Goal: Task Accomplishment & Management: Manage account settings

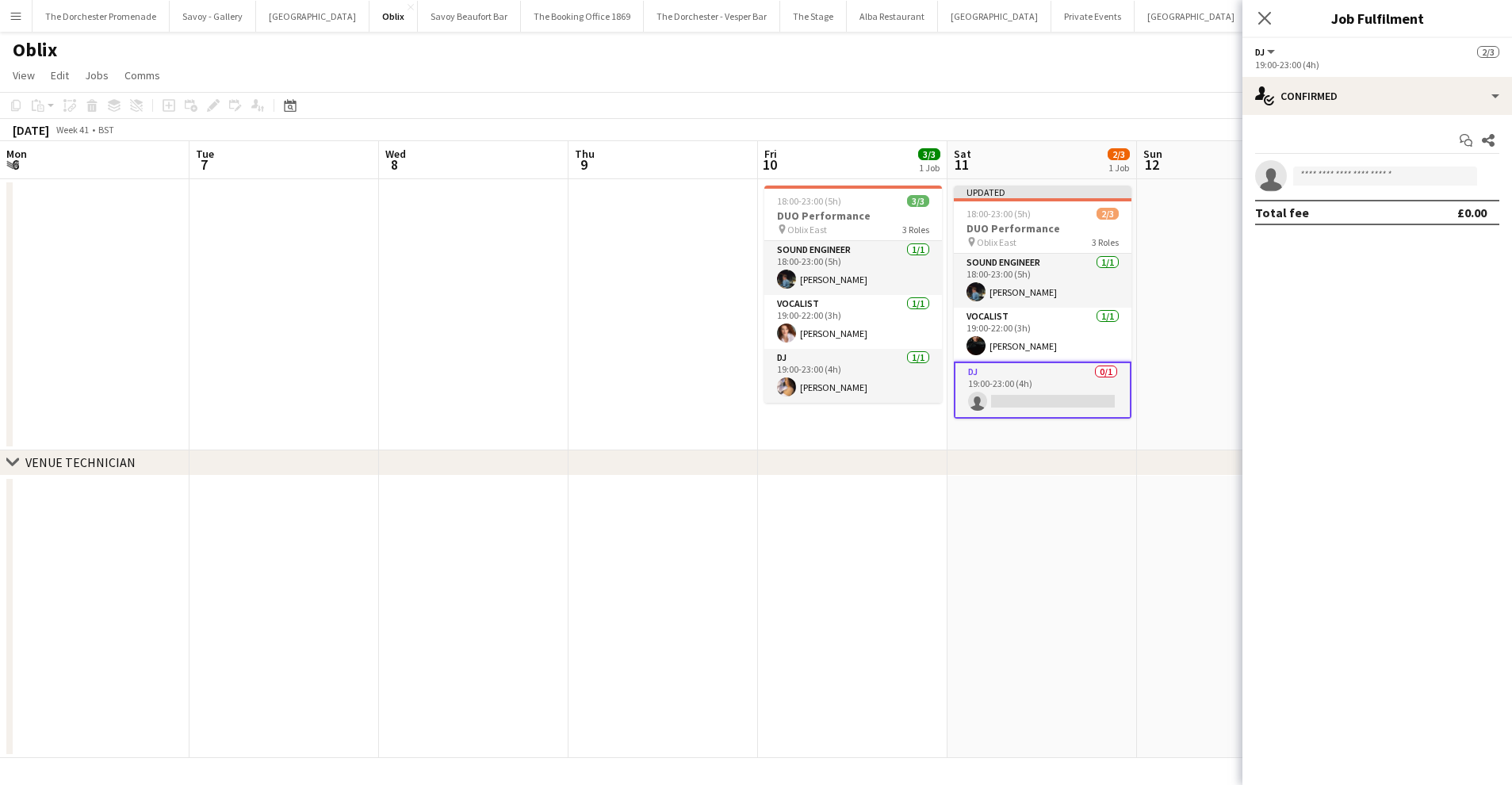
scroll to position [0, 503]
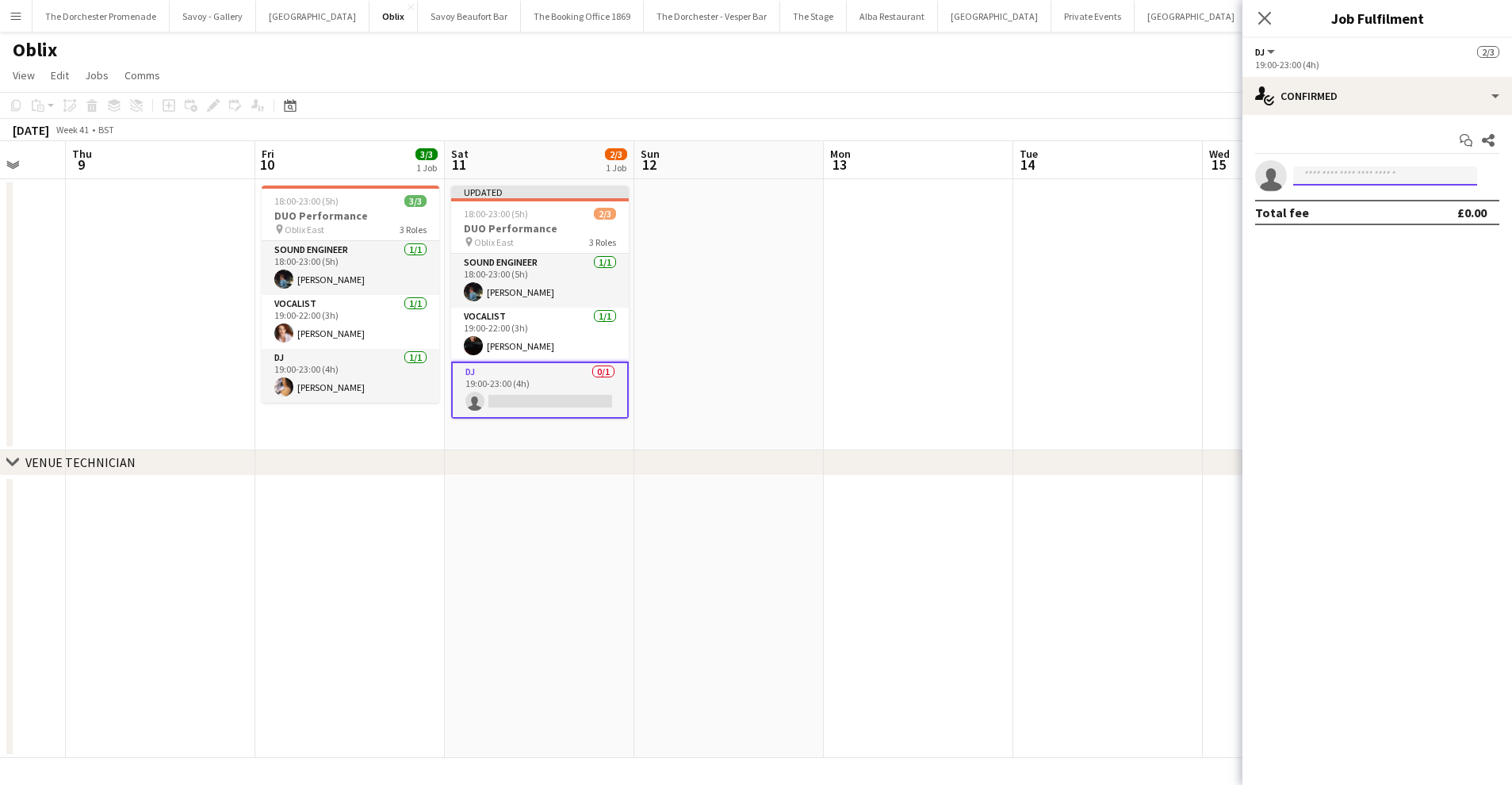
click at [1353, 169] on input at bounding box center [1386, 176] width 184 height 19
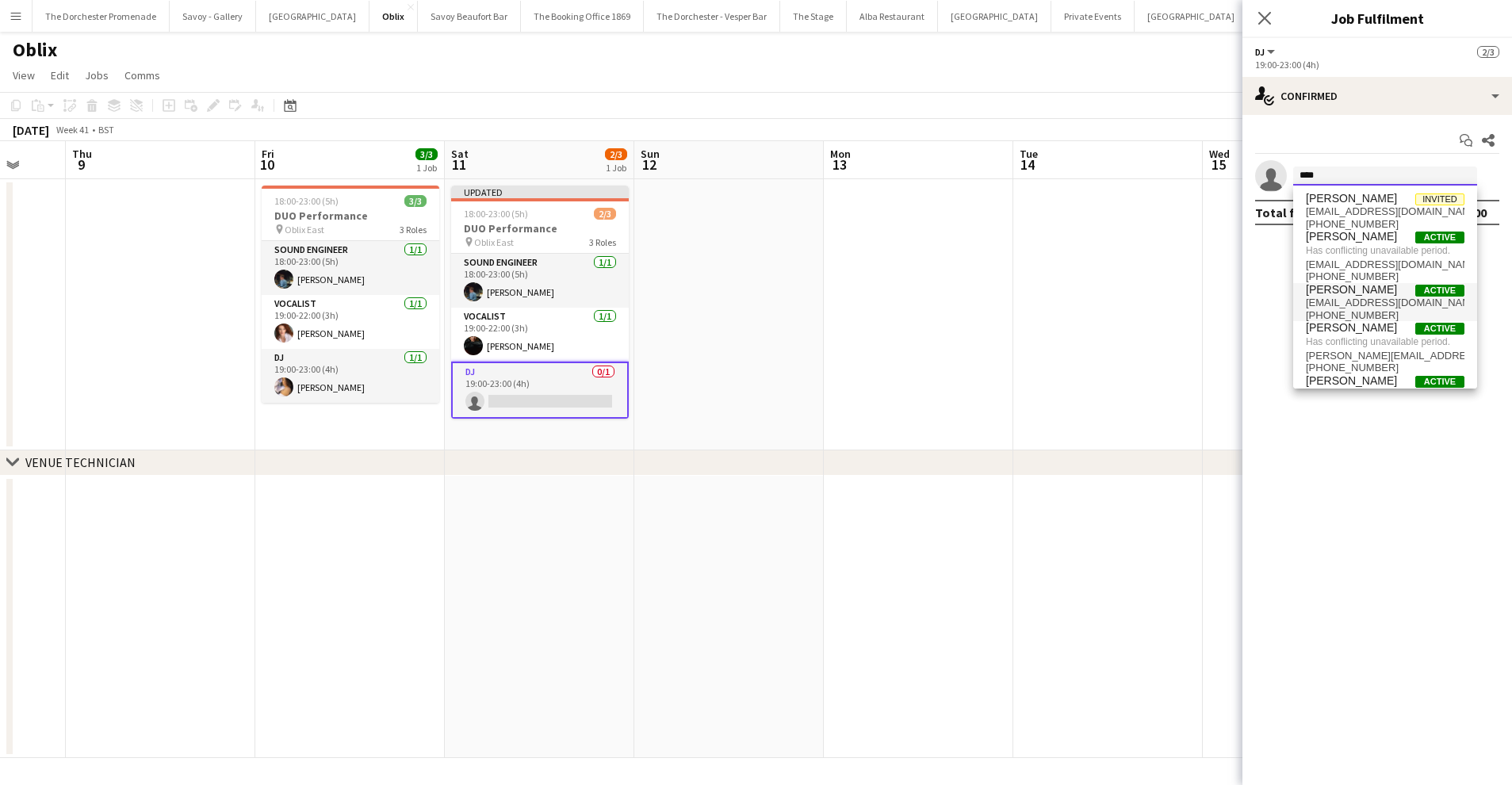
type input "****"
click at [1376, 303] on span "[EMAIL_ADDRESS][DOMAIN_NAME]" at bounding box center [1386, 303] width 159 height 12
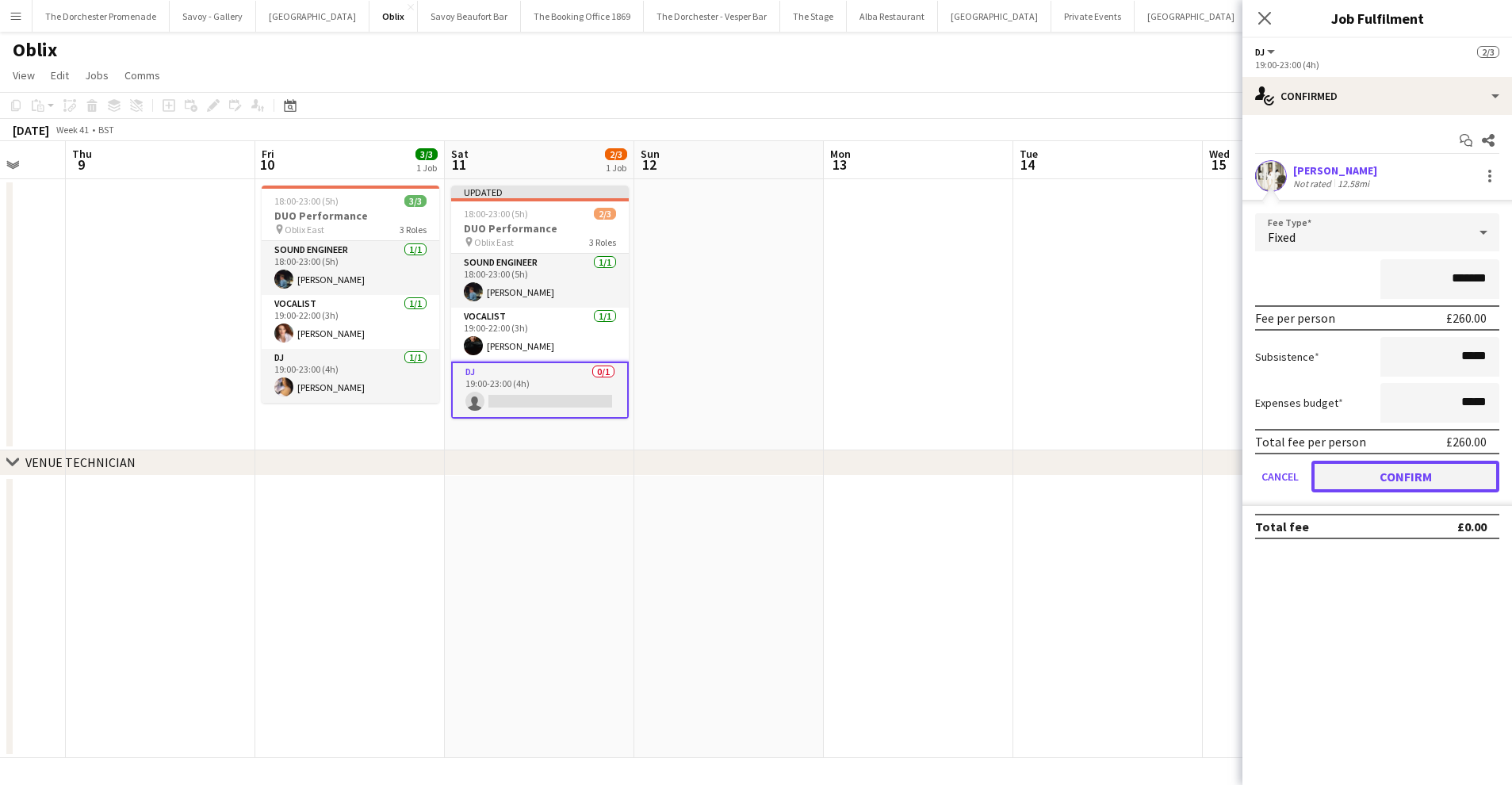
click at [1355, 473] on button "Confirm" at bounding box center [1406, 476] width 188 height 32
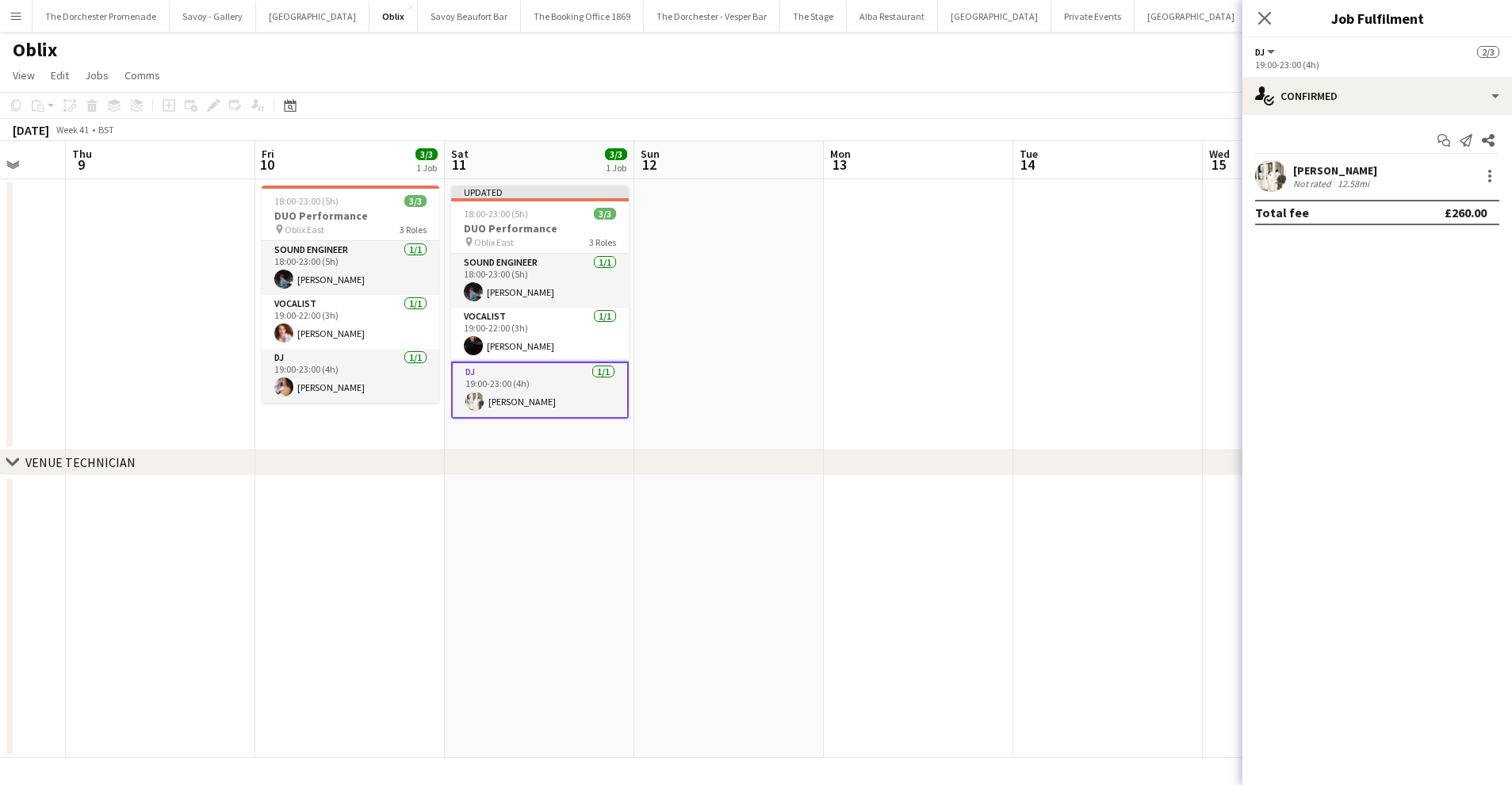
click at [726, 260] on app-date-cell at bounding box center [729, 314] width 190 height 271
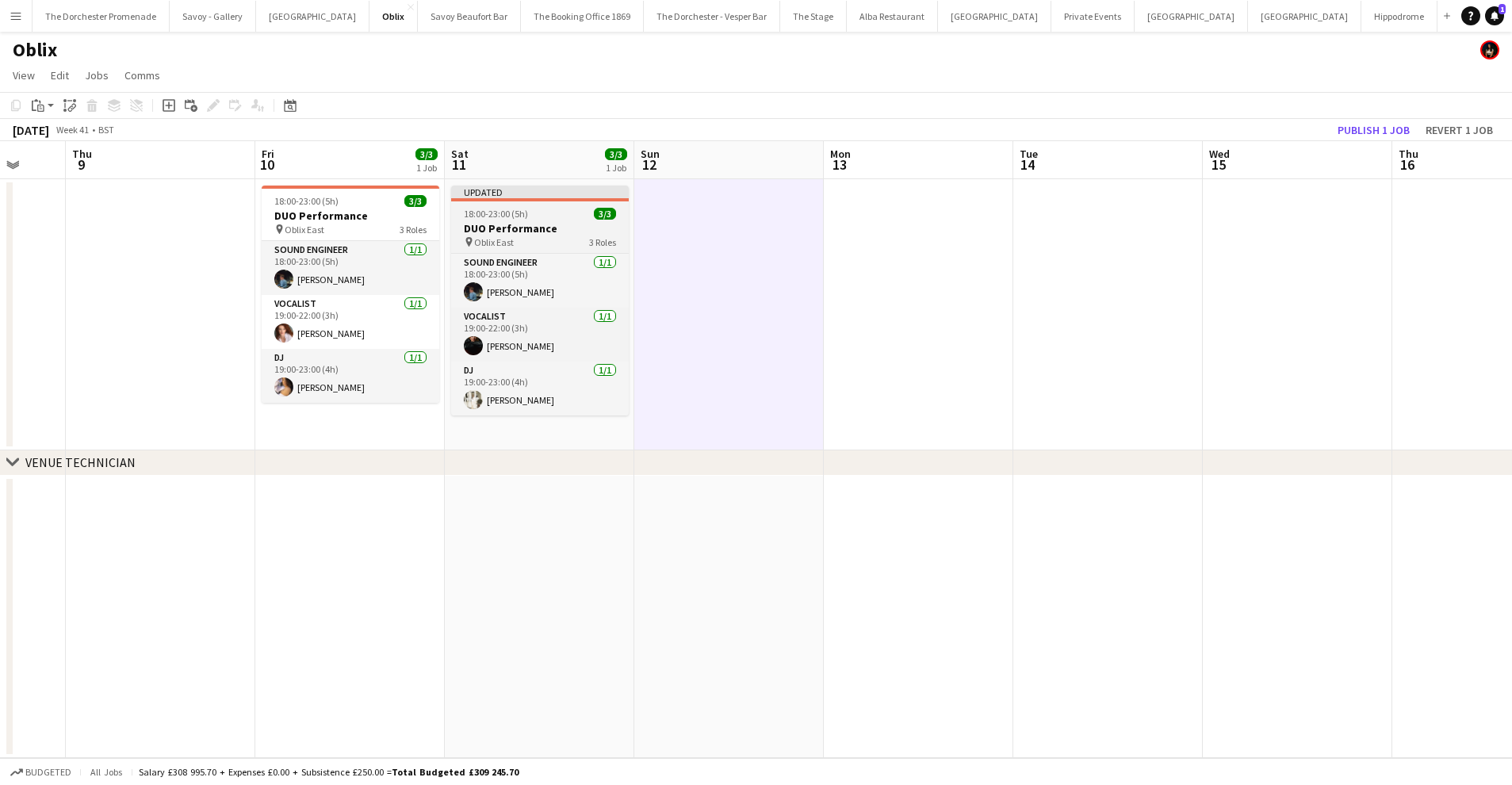
click at [513, 223] on h3 "DUO Performance" at bounding box center [539, 228] width 177 height 14
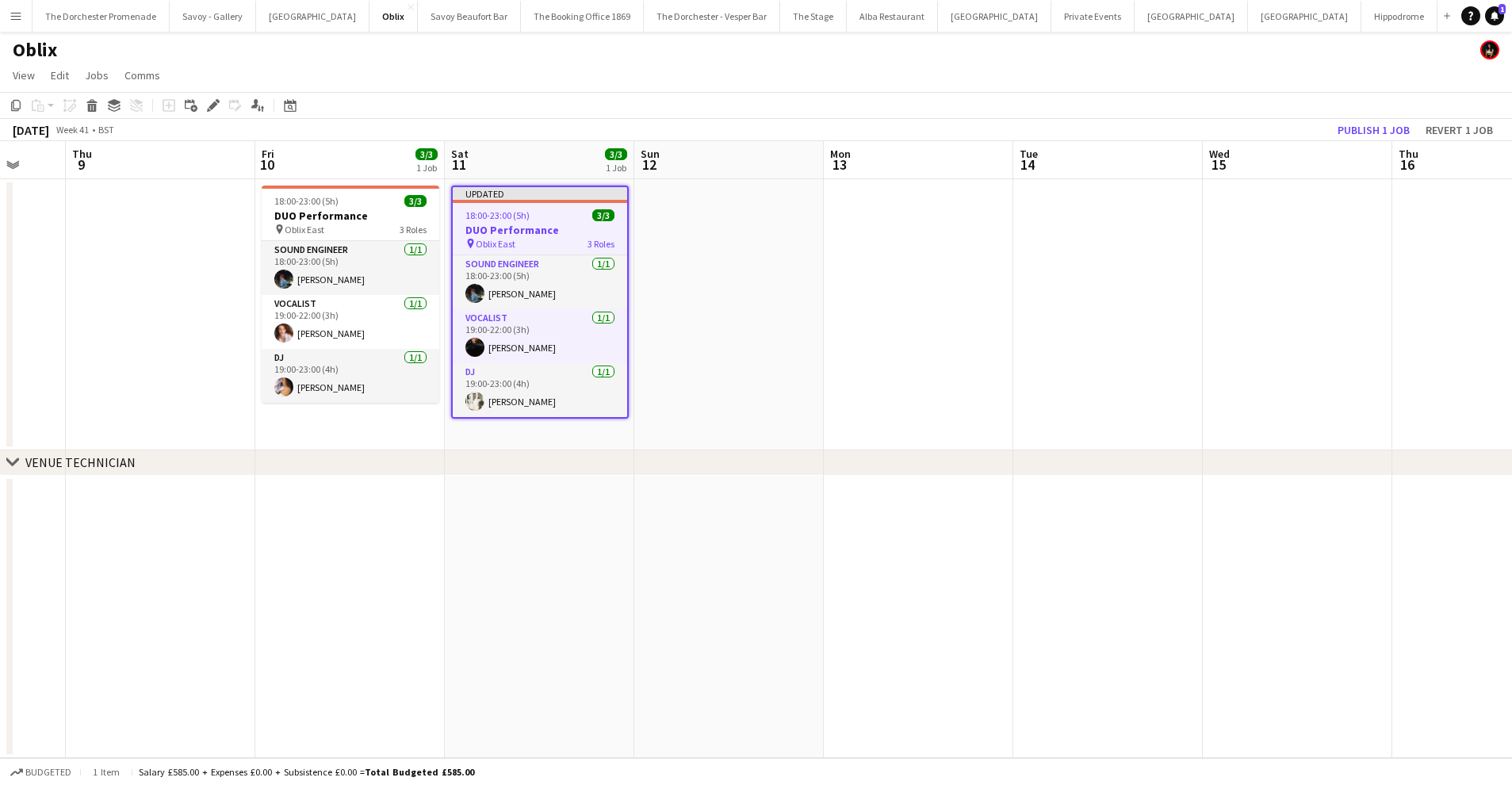
click at [793, 346] on app-date-cell at bounding box center [729, 314] width 190 height 271
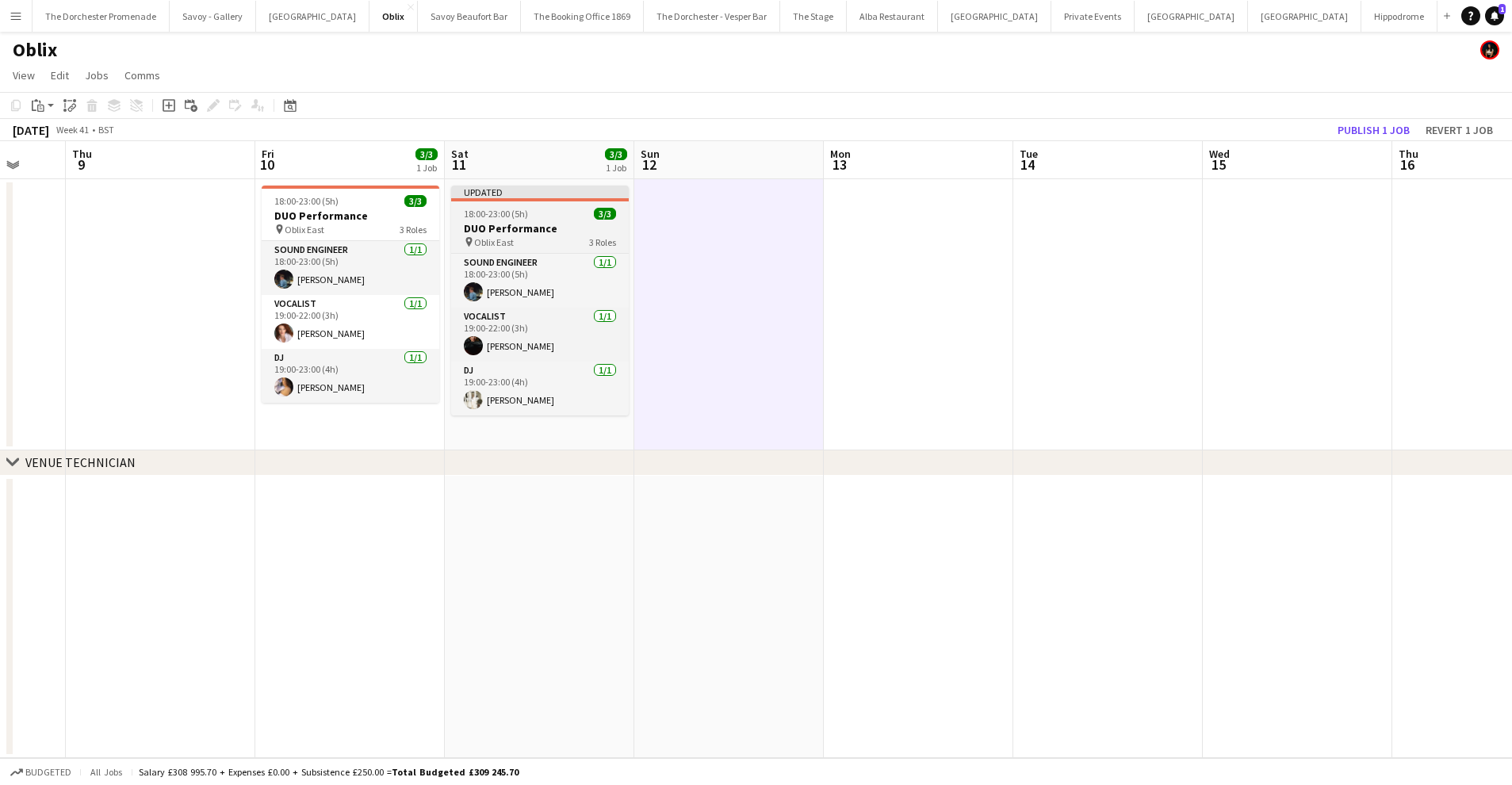
click at [546, 221] on h3 "DUO Performance" at bounding box center [539, 228] width 177 height 14
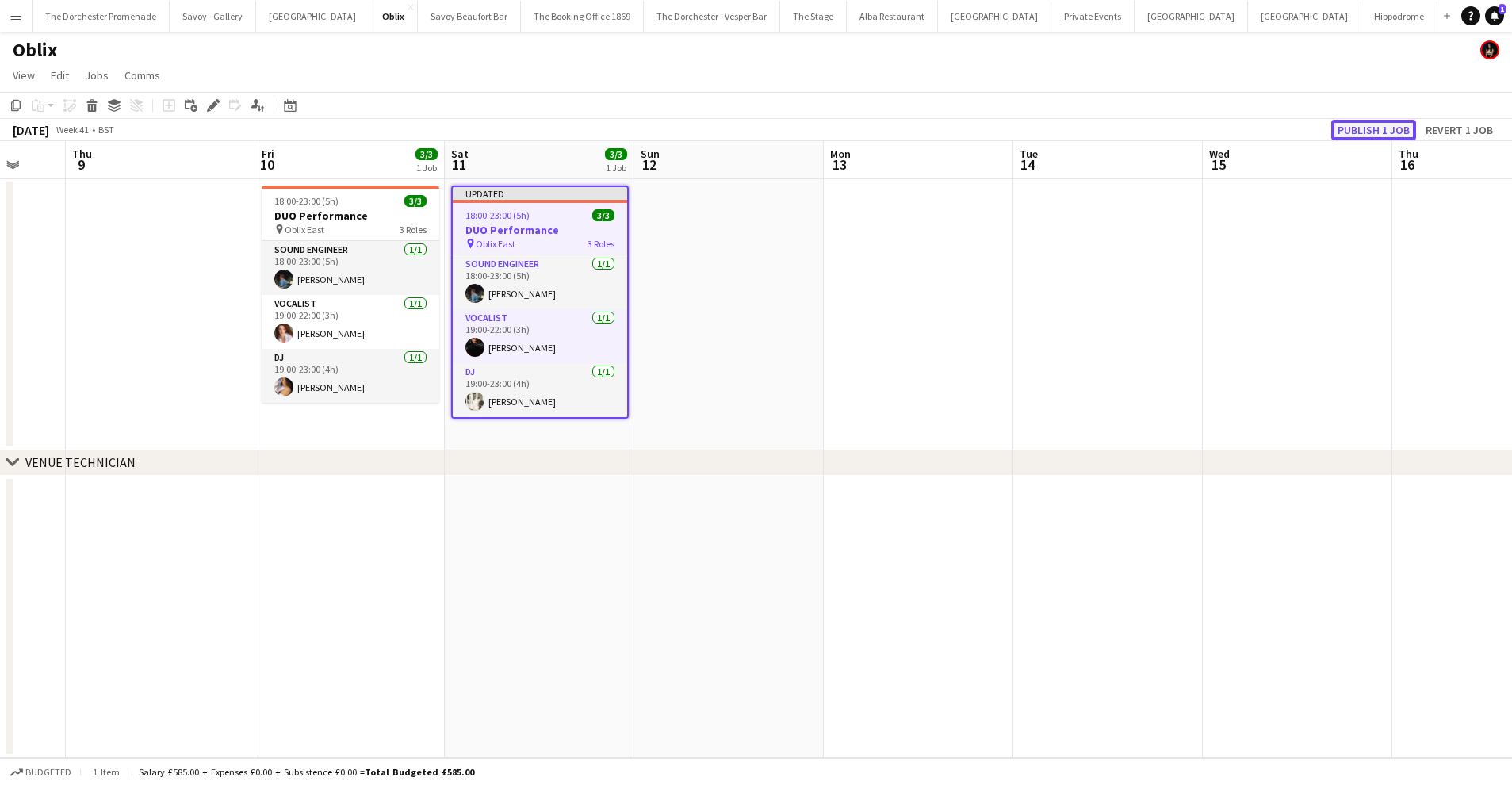
click at [1371, 135] on button "Publish 1 job" at bounding box center [1373, 130] width 85 height 21
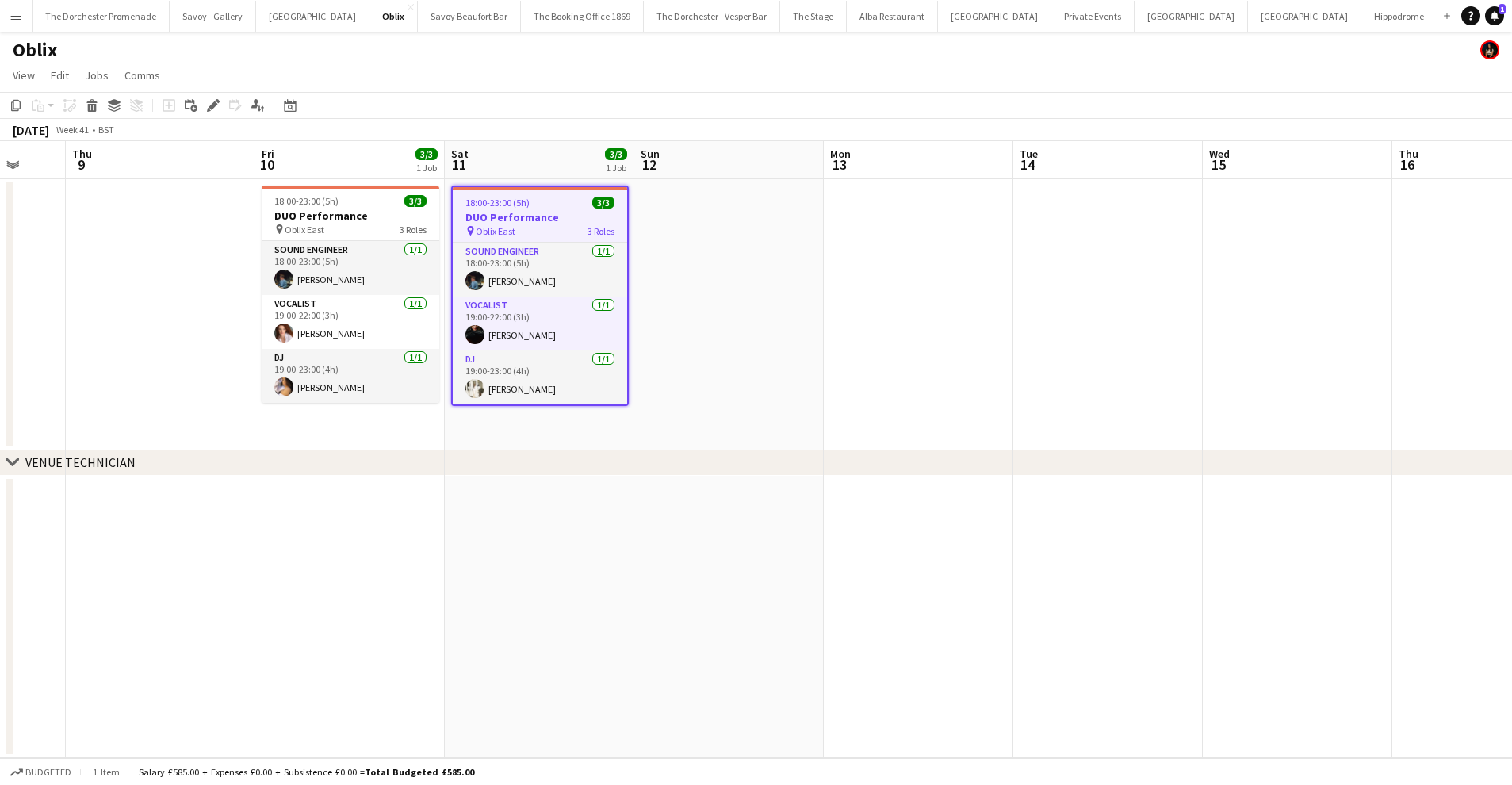
scroll to position [0, 450]
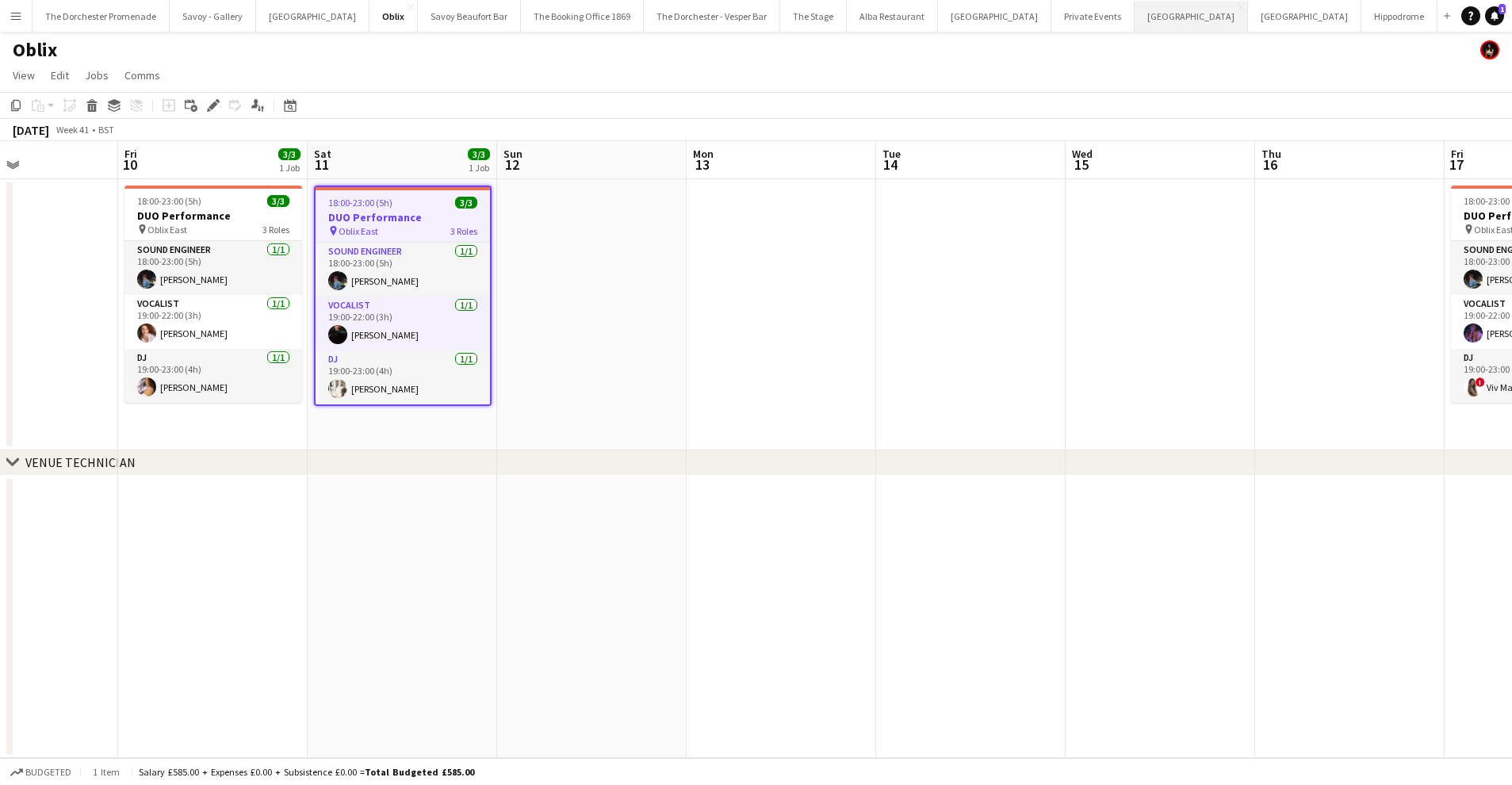
click at [1135, 15] on button "[GEOGRAPHIC_DATA] Close" at bounding box center [1191, 16] width 113 height 31
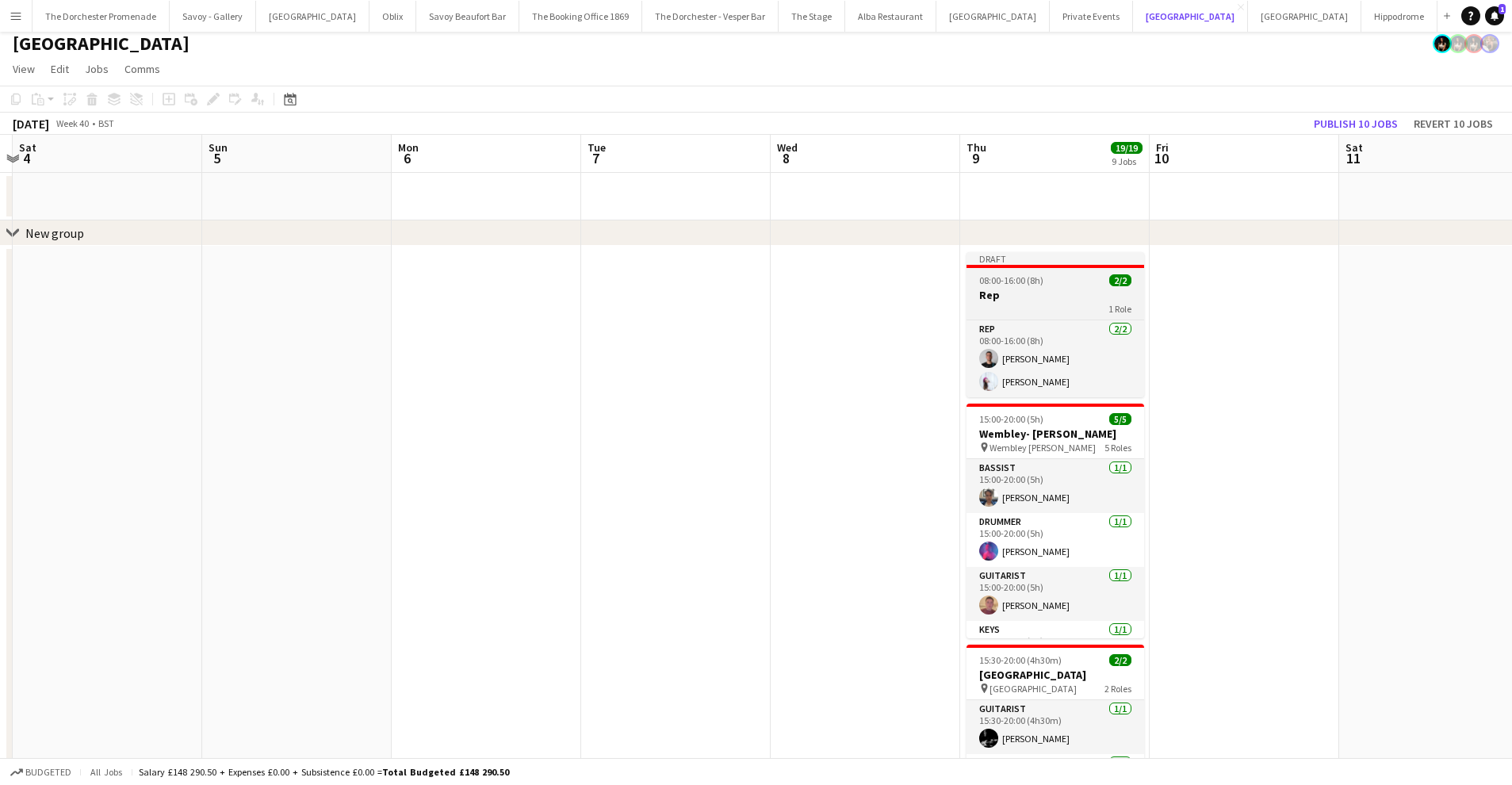
scroll to position [2, 0]
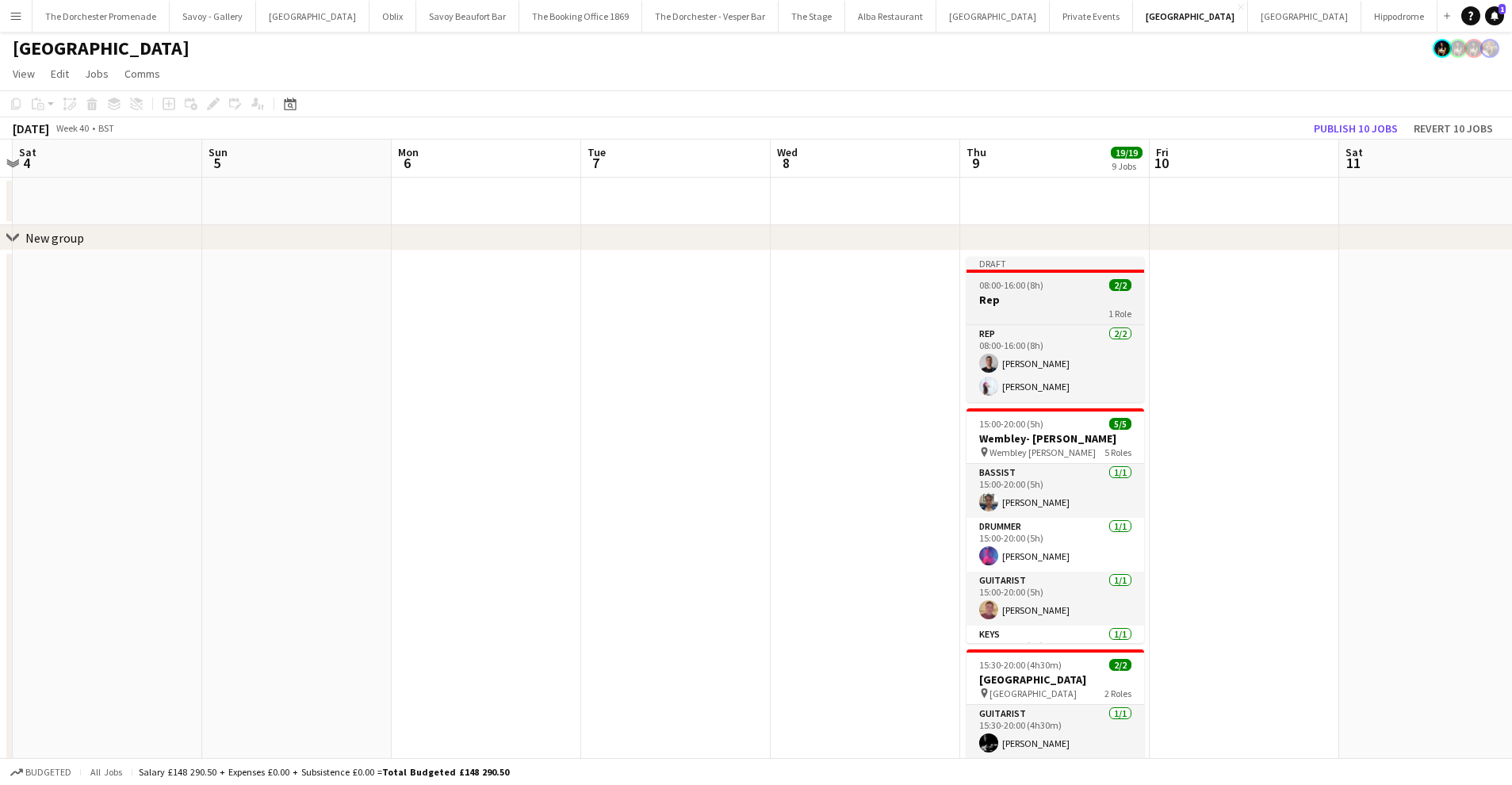
click at [1037, 285] on span "08:00-16:00 (8h)" at bounding box center [1011, 284] width 64 height 11
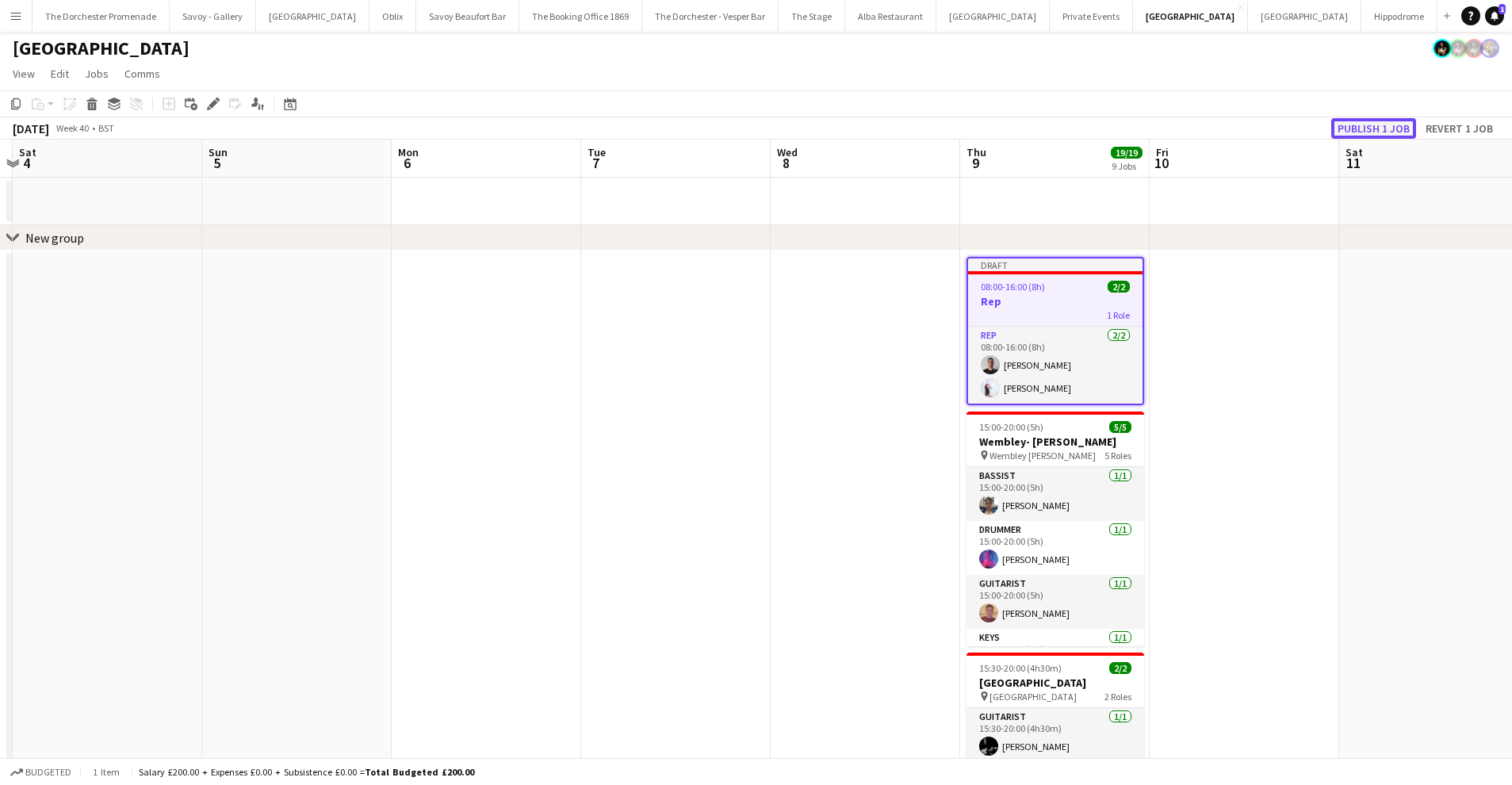
click at [1370, 123] on button "Publish 1 job" at bounding box center [1373, 128] width 85 height 21
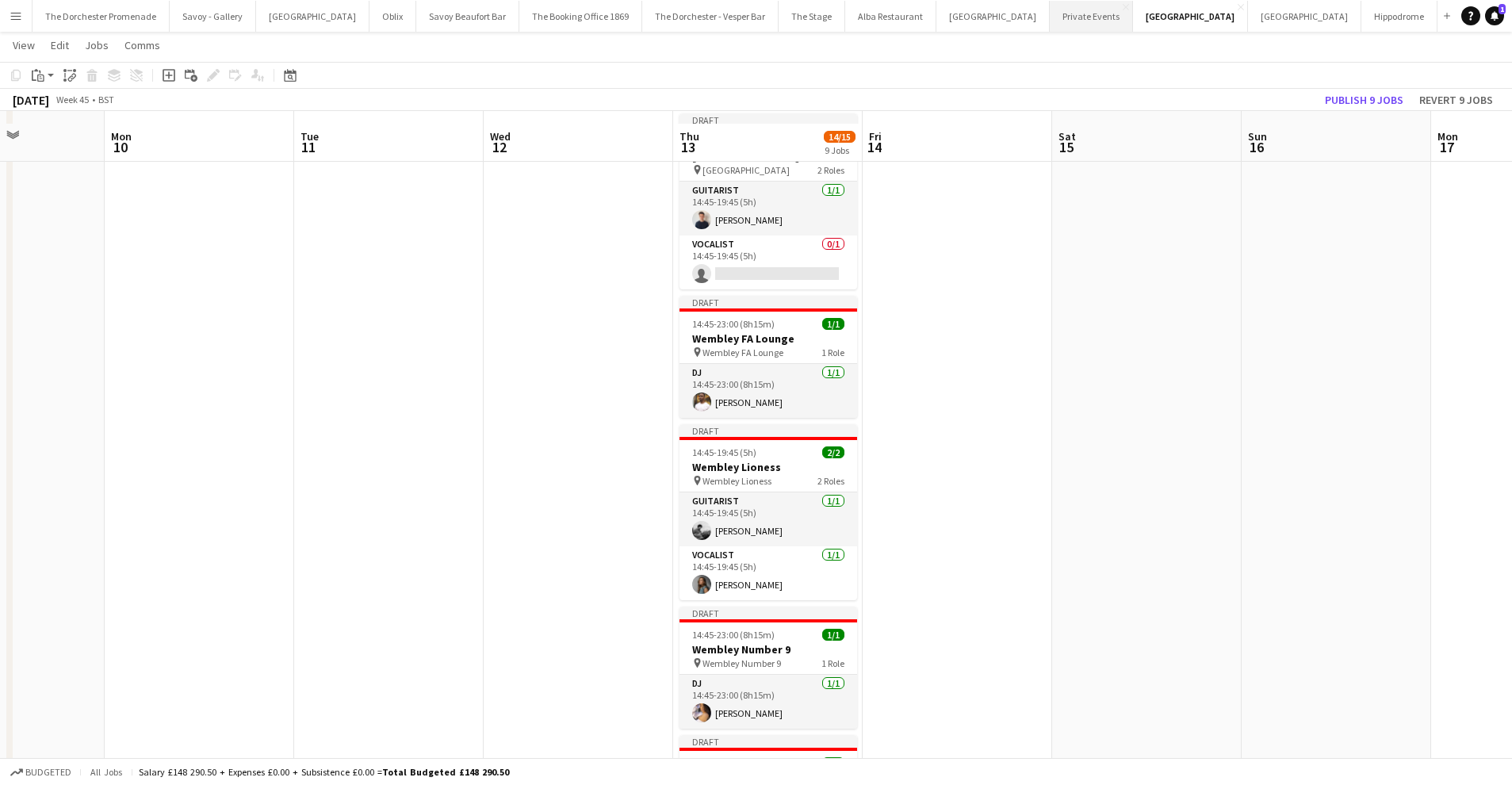
scroll to position [437, 0]
